Goal: Task Accomplishment & Management: Use online tool/utility

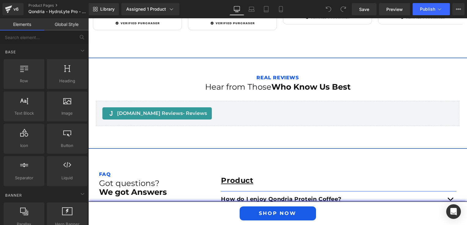
scroll to position [928, 0]
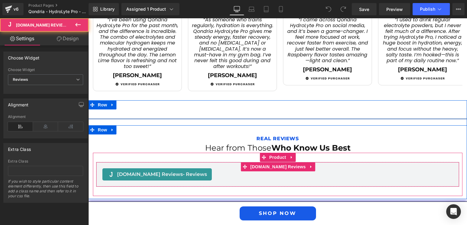
click at [168, 171] on div "Judge.me Reviews - Reviews" at bounding box center [156, 175] width 109 height 12
click at [183, 172] on span "- Reviews" at bounding box center [195, 175] width 24 height 6
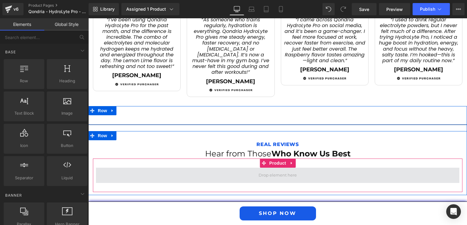
click at [160, 168] on span at bounding box center [277, 175] width 363 height 15
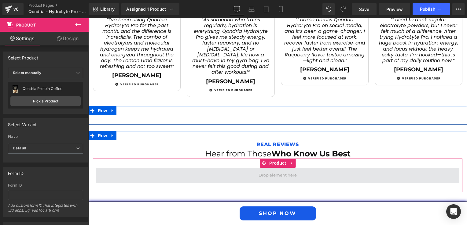
click at [129, 168] on span at bounding box center [277, 175] width 363 height 15
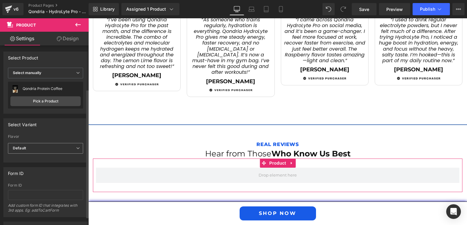
scroll to position [61, 0]
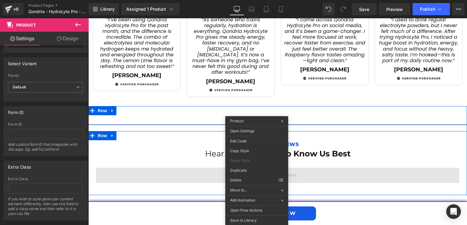
click at [188, 168] on span at bounding box center [277, 175] width 363 height 15
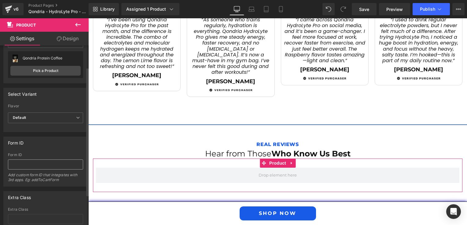
scroll to position [0, 0]
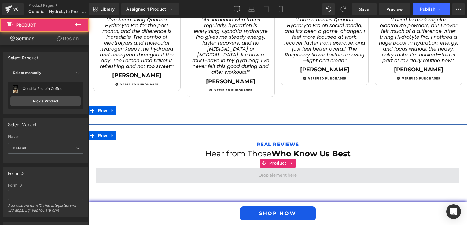
click at [200, 168] on span at bounding box center [277, 175] width 363 height 15
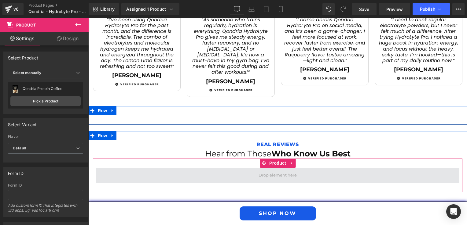
click at [200, 168] on span at bounding box center [277, 175] width 363 height 15
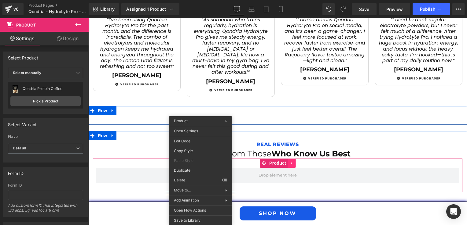
click at [288, 159] on div "Product" at bounding box center [277, 176] width 369 height 34
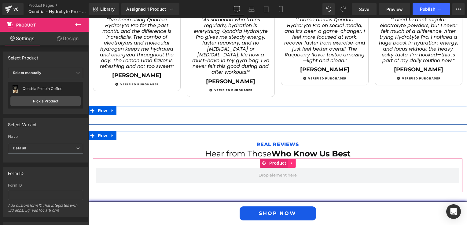
click at [290, 162] on icon at bounding box center [290, 163] width 1 height 3
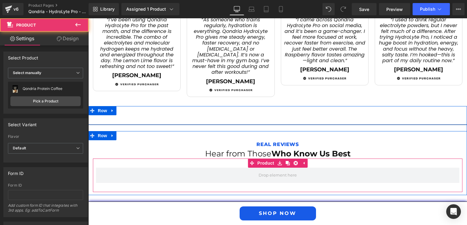
click at [223, 159] on div "Product" at bounding box center [277, 176] width 369 height 34
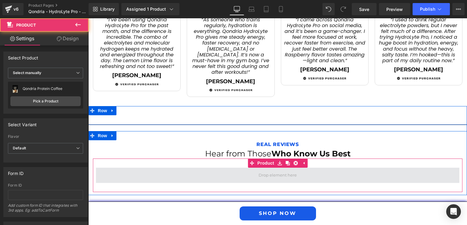
click at [208, 168] on span at bounding box center [277, 175] width 363 height 15
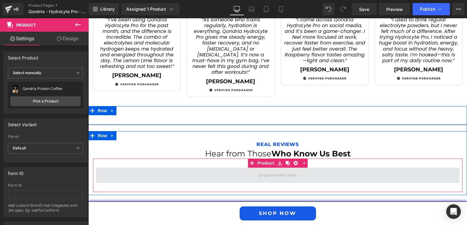
click at [208, 168] on span at bounding box center [277, 175] width 363 height 15
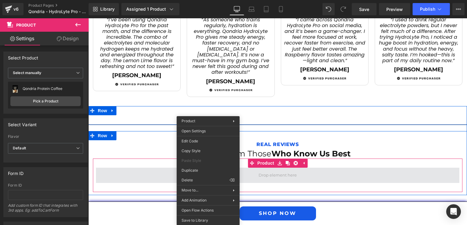
click at [261, 171] on span at bounding box center [277, 175] width 42 height 9
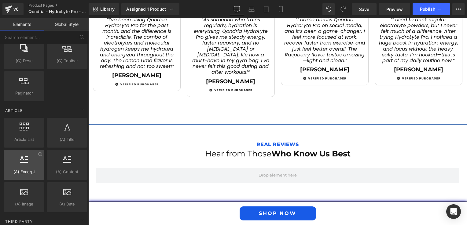
scroll to position [1192, 0]
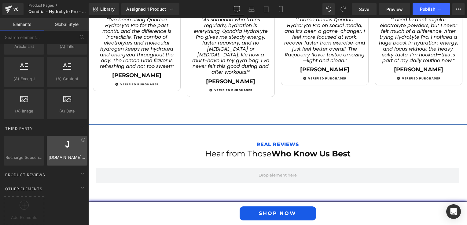
click at [70, 148] on div at bounding box center [67, 148] width 37 height 14
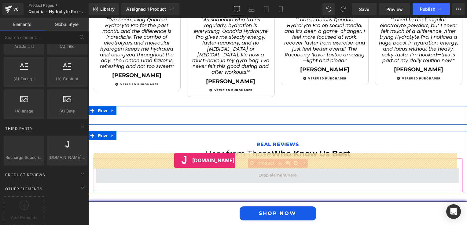
drag, startPoint x: 156, startPoint y: 166, endPoint x: 174, endPoint y: 161, distance: 18.4
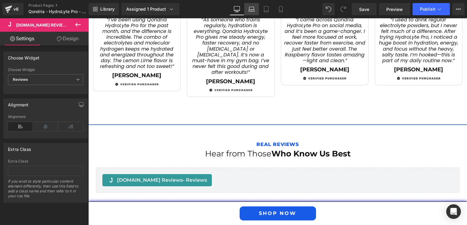
click at [252, 11] on icon at bounding box center [251, 11] width 1 height 0
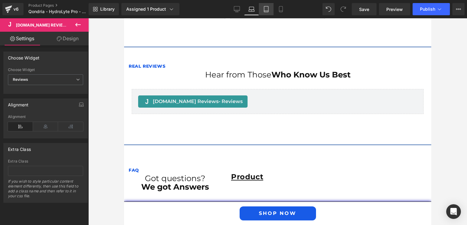
click at [260, 10] on link "Tablet" at bounding box center [266, 9] width 15 height 12
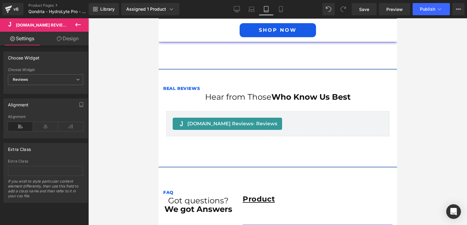
scroll to position [1221, 0]
click at [277, 10] on link "Mobile" at bounding box center [280, 9] width 15 height 12
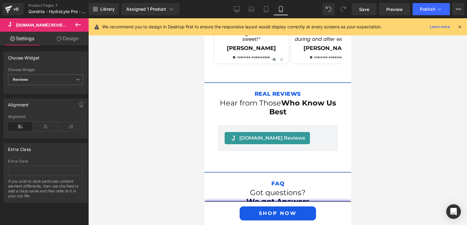
scroll to position [1480, 0]
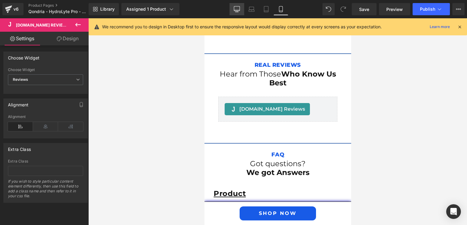
click at [237, 10] on icon at bounding box center [237, 9] width 6 height 6
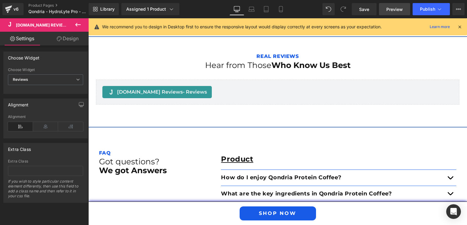
scroll to position [994, 0]
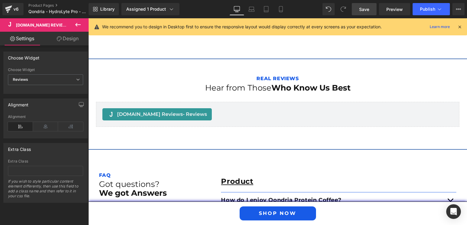
click at [364, 9] on span "Save" at bounding box center [364, 9] width 10 height 6
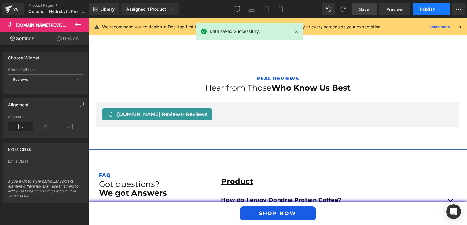
click at [431, 9] on span "Publish" at bounding box center [427, 9] width 15 height 5
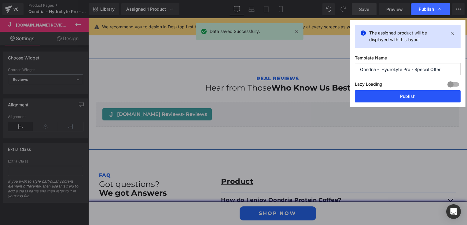
click at [401, 94] on button "Publish" at bounding box center [408, 96] width 106 height 12
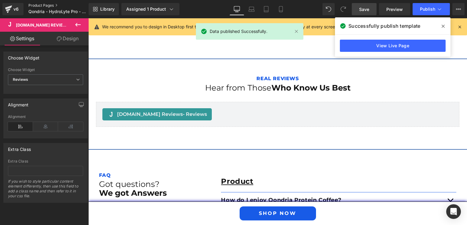
click at [38, 7] on link "Product Pages" at bounding box center [63, 5] width 70 height 5
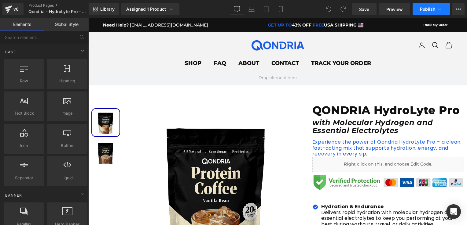
click at [436, 8] on button "Publish" at bounding box center [430, 9] width 37 height 12
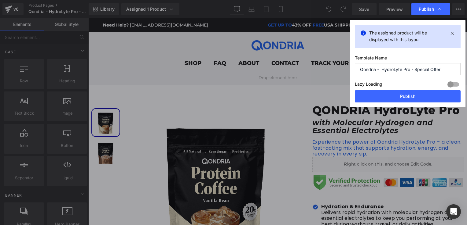
click at [436, 8] on span "Publish" at bounding box center [430, 9] width 24 height 6
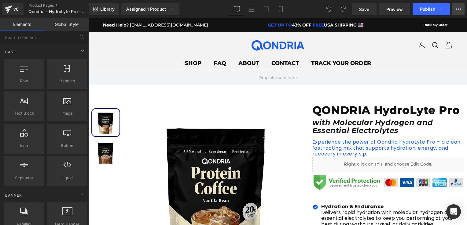
click at [459, 10] on icon at bounding box center [458, 9] width 5 height 5
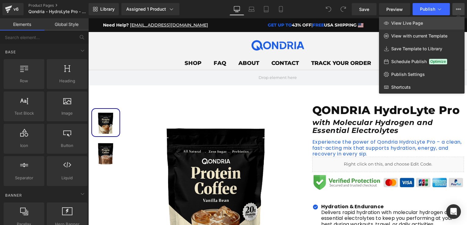
click at [411, 21] on span "View Live Page" at bounding box center [407, 22] width 32 height 5
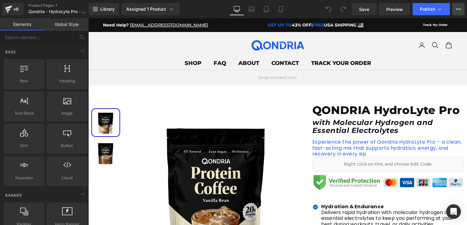
click at [454, 12] on button "View Live Page View with current Template Save Template to Library Schedule Pub…" at bounding box center [458, 9] width 12 height 12
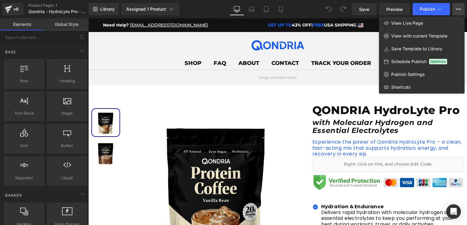
click at [319, 93] on div at bounding box center [277, 121] width 378 height 207
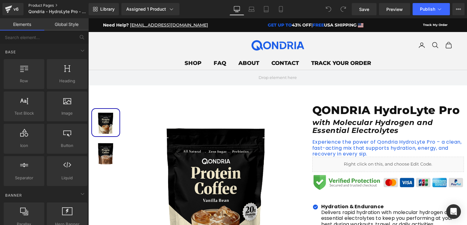
click at [43, 4] on link "Product Pages" at bounding box center [63, 5] width 70 height 5
